Goal: Entertainment & Leisure: Browse casually

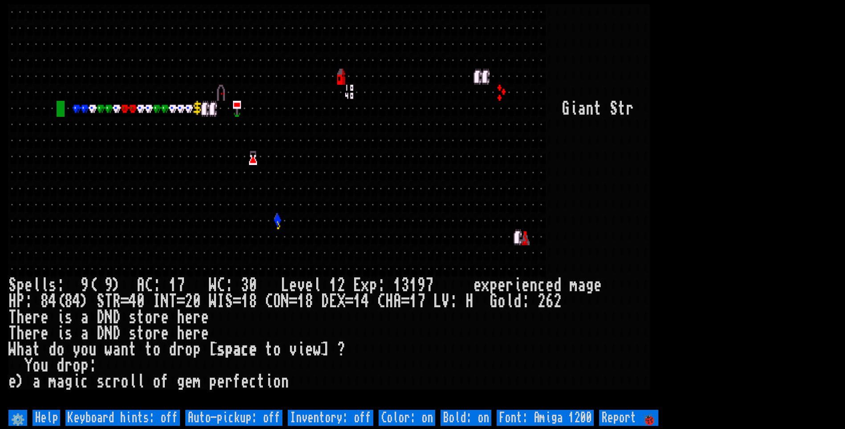
click at [260, 416] on off "Auto-pickup: off" at bounding box center [233, 418] width 97 height 16
type off "Auto-pickup: on"
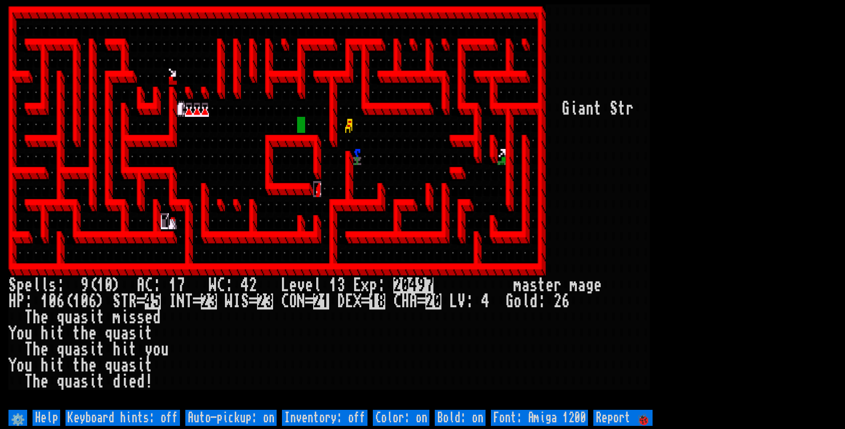
click at [268, 372] on div at bounding box center [269, 365] width 8 height 16
click at [248, 413] on off "Auto-pickup: on" at bounding box center [230, 418] width 91 height 16
type off "Auto-pickup: off"
